Goal: Navigation & Orientation: Find specific page/section

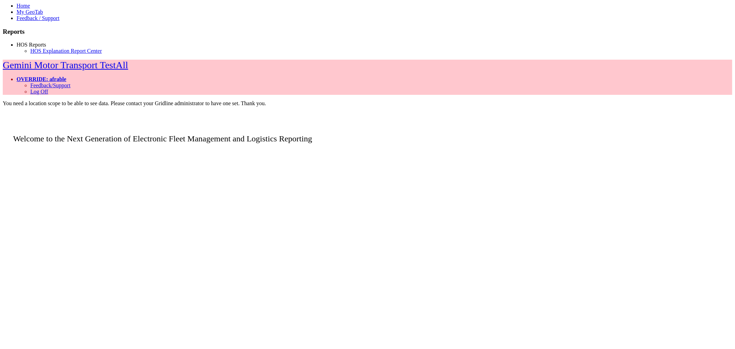
click at [31, 48] on link "HOS Reports" at bounding box center [32, 45] width 30 height 6
click at [39, 54] on link "HOS Explanation Report Center" at bounding box center [66, 51] width 72 height 6
click at [37, 48] on link "HOS Reports" at bounding box center [32, 45] width 30 height 6
click at [38, 54] on link "HOS Explanation Report Center" at bounding box center [66, 51] width 72 height 6
click at [44, 48] on link "HOS Reports" at bounding box center [32, 45] width 30 height 6
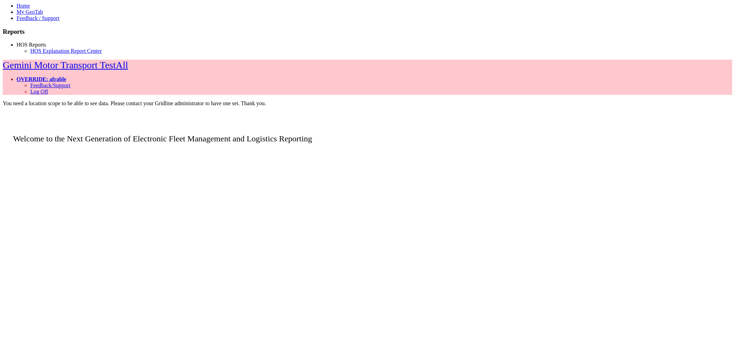
click at [44, 48] on link "HOS Reports" at bounding box center [32, 45] width 30 height 6
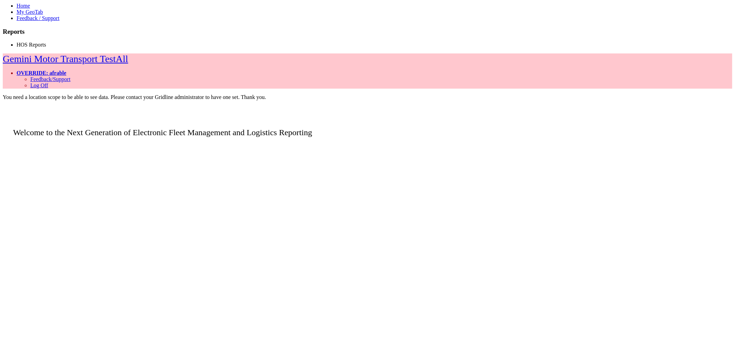
click at [66, 70] on link "OVERRIDE: afrable" at bounding box center [42, 73] width 50 height 6
click at [36, 48] on link "HOS Reports" at bounding box center [32, 45] width 30 height 6
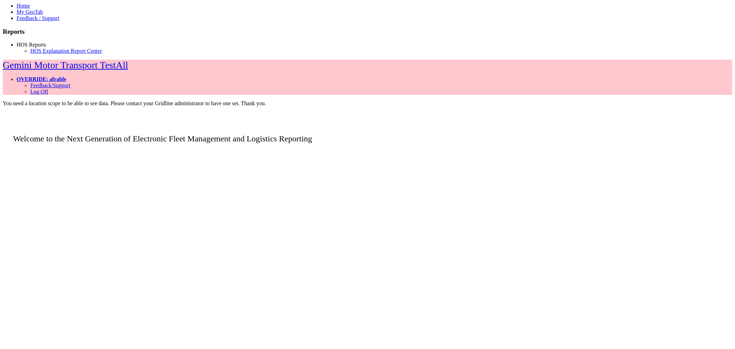
click at [66, 76] on link "OVERRIDE: afrable" at bounding box center [42, 79] width 50 height 6
click at [48, 89] on link "Log Off" at bounding box center [39, 92] width 18 height 6
click at [33, 48] on link "HOS Reports" at bounding box center [32, 45] width 30 height 6
click at [66, 76] on link "OVERRIDE: afrable" at bounding box center [42, 79] width 50 height 6
click at [48, 89] on link "Log Off" at bounding box center [39, 92] width 18 height 6
